Goal: Download file/media

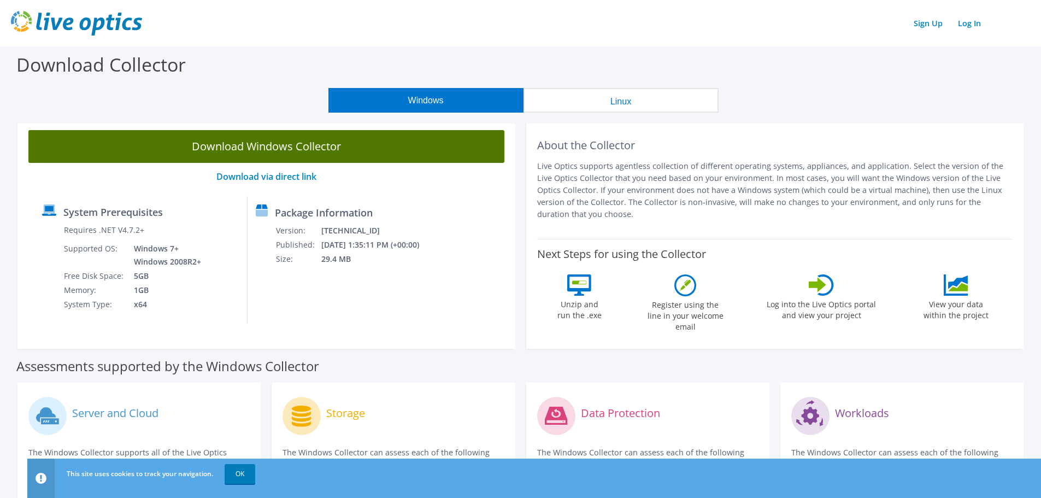
click at [259, 145] on link "Download Windows Collector" at bounding box center [266, 146] width 476 height 33
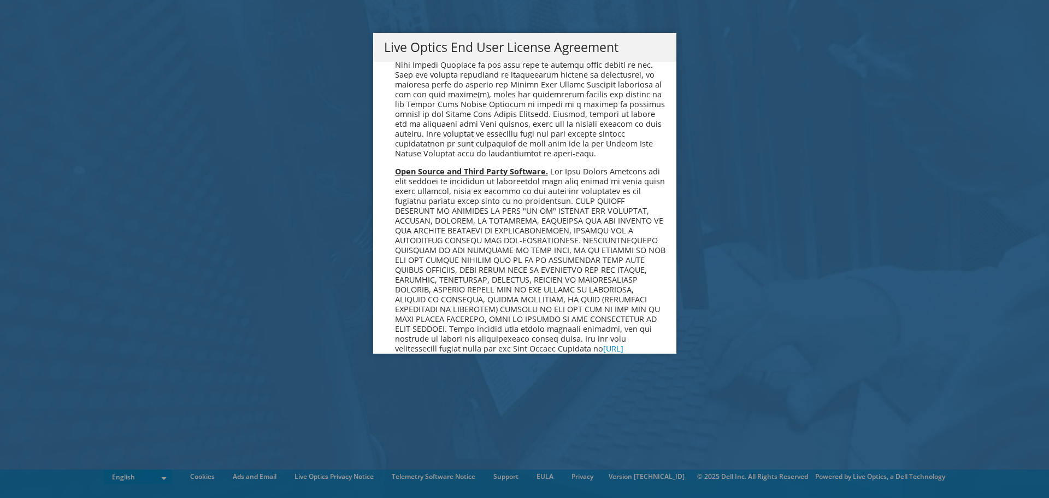
scroll to position [4133, 0]
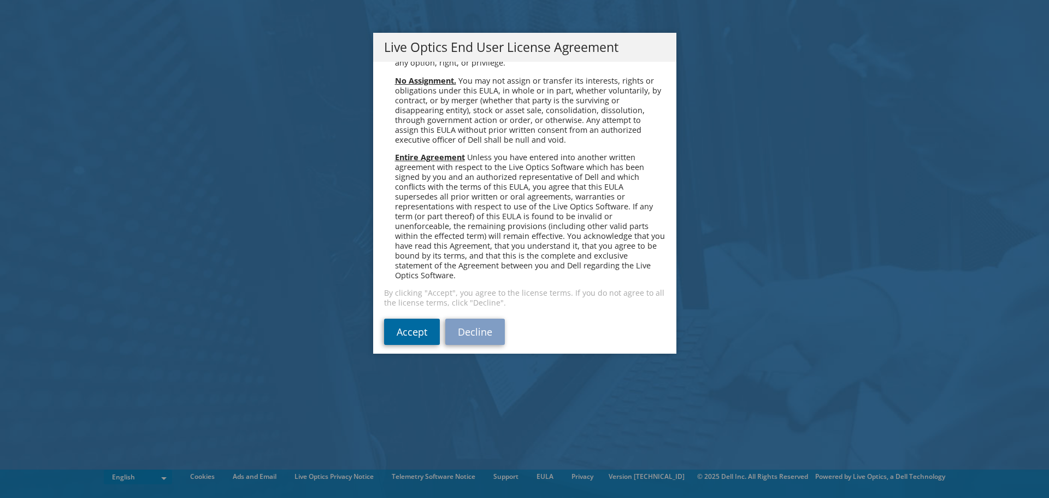
click at [402, 321] on link "Accept" at bounding box center [412, 332] width 56 height 26
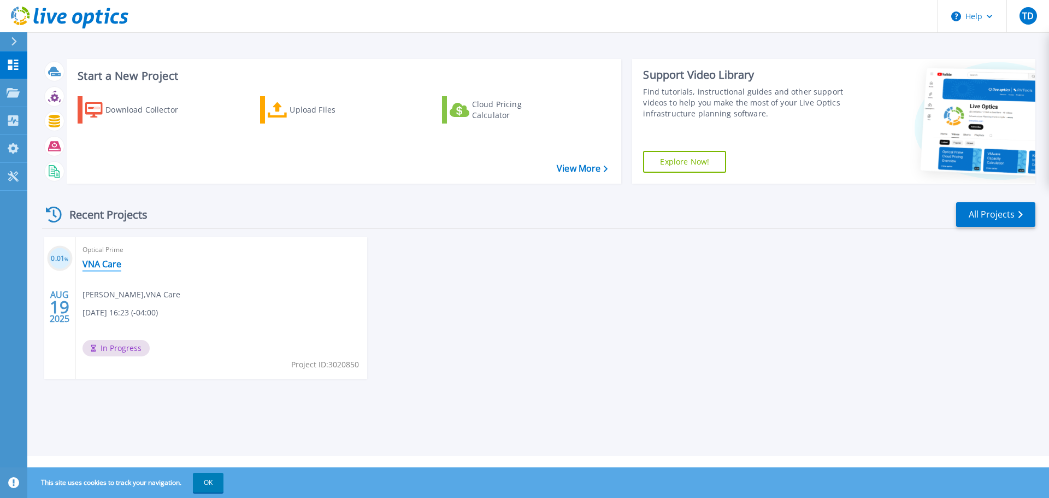
click at [102, 263] on link "VNA Care" at bounding box center [102, 263] width 39 height 11
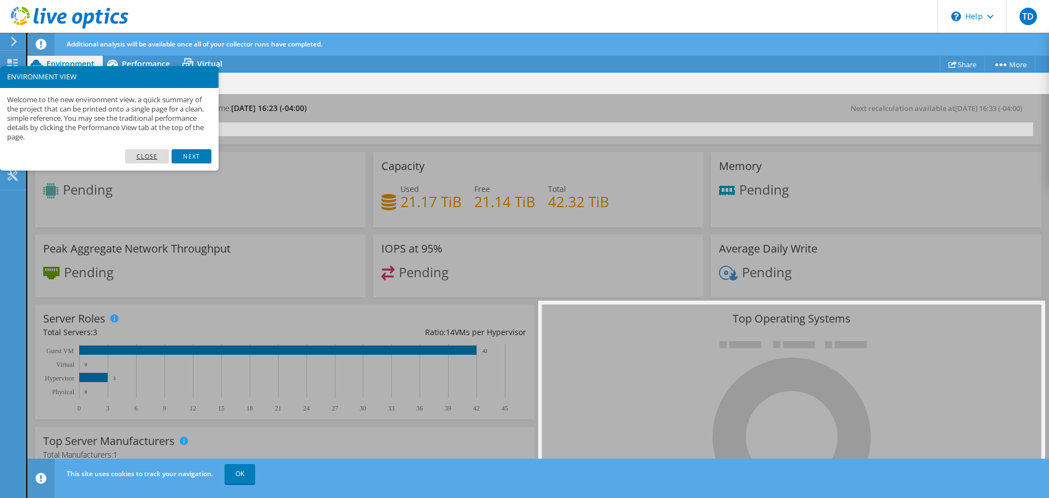
click at [156, 158] on link "Close" at bounding box center [147, 156] width 44 height 14
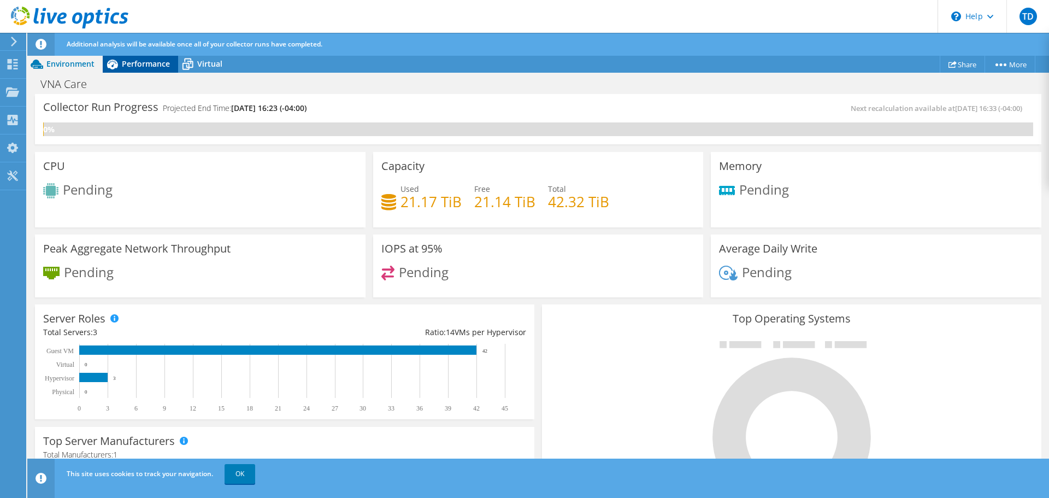
click at [137, 65] on span "Performance" at bounding box center [146, 63] width 48 height 10
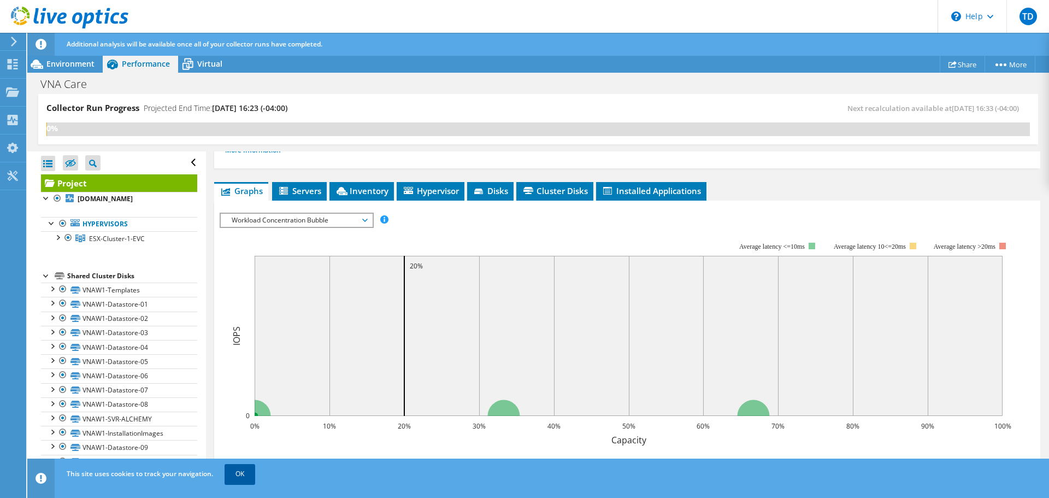
click at [236, 475] on link "OK" at bounding box center [240, 474] width 31 height 20
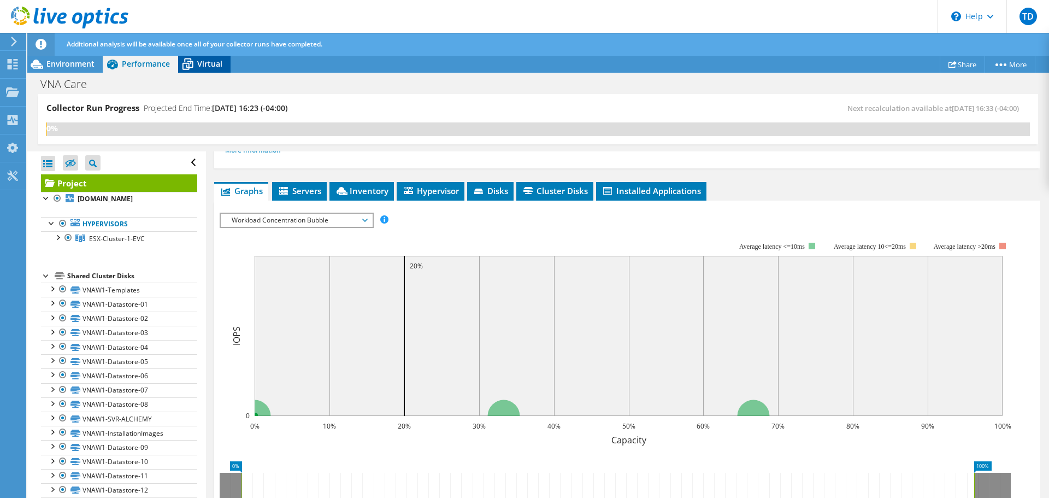
click at [197, 65] on span "Virtual" at bounding box center [209, 63] width 25 height 10
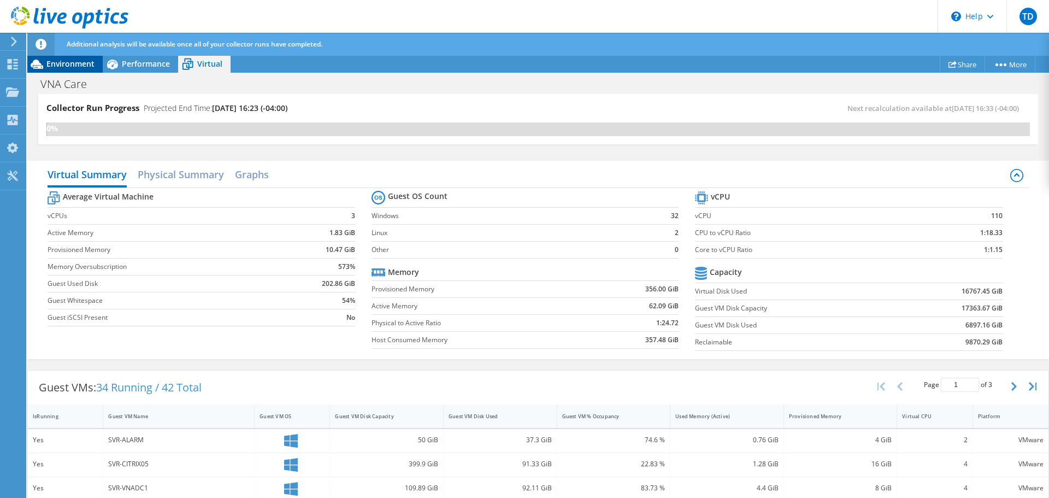
click at [62, 62] on span "Environment" at bounding box center [70, 63] width 48 height 10
